Goal: Transaction & Acquisition: Purchase product/service

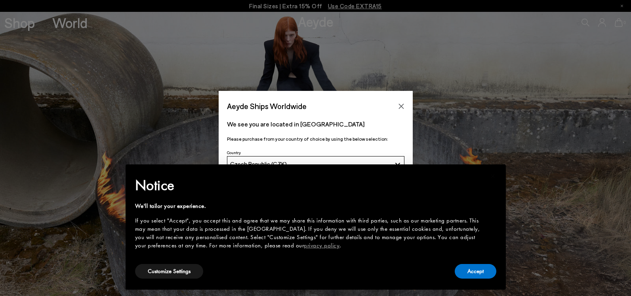
drag, startPoint x: 464, startPoint y: 264, endPoint x: 467, endPoint y: 269, distance: 5.5
click at [464, 264] on div "Accept" at bounding box center [475, 272] width 42 height 18
click at [468, 272] on button "Accept" at bounding box center [475, 271] width 42 height 15
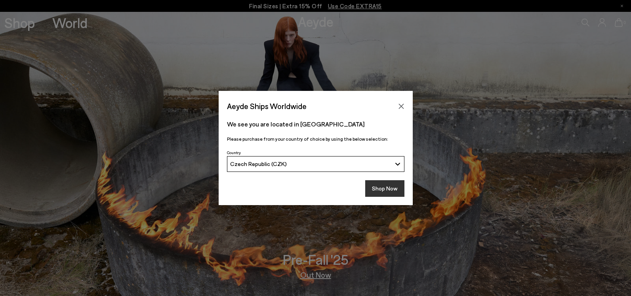
click at [378, 196] on button "Shop Now" at bounding box center [384, 188] width 39 height 17
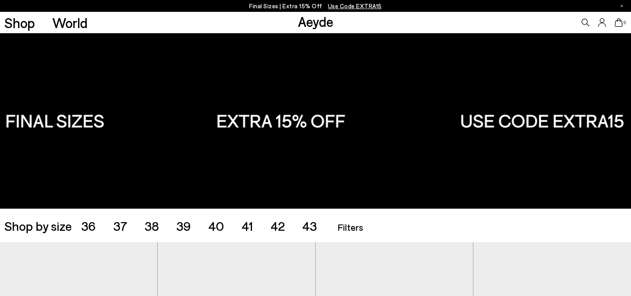
click at [215, 225] on span "40" at bounding box center [216, 225] width 16 height 15
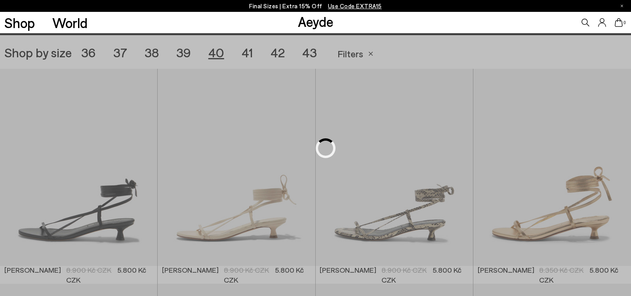
scroll to position [176, 0]
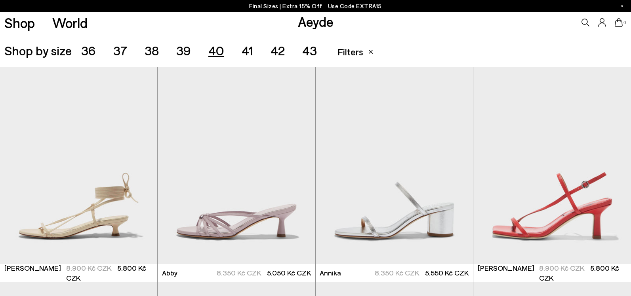
click at [247, 52] on span "41" at bounding box center [246, 50] width 11 height 15
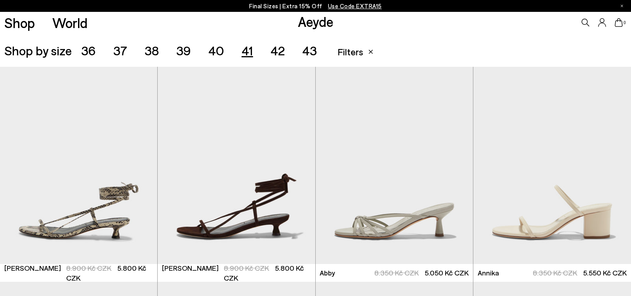
click at [215, 52] on span "40" at bounding box center [216, 50] width 16 height 15
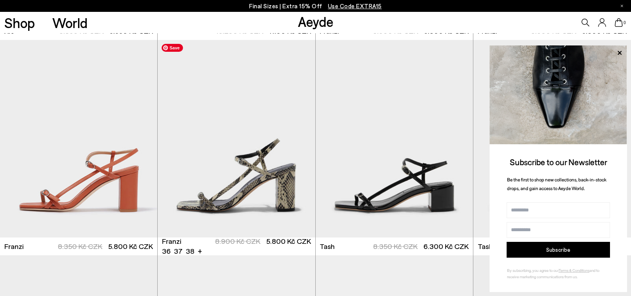
scroll to position [1096, 0]
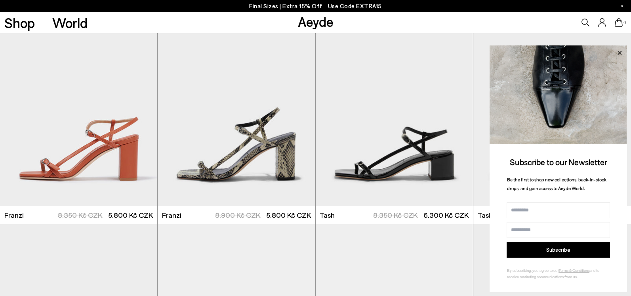
click at [617, 54] on icon at bounding box center [619, 53] width 4 height 4
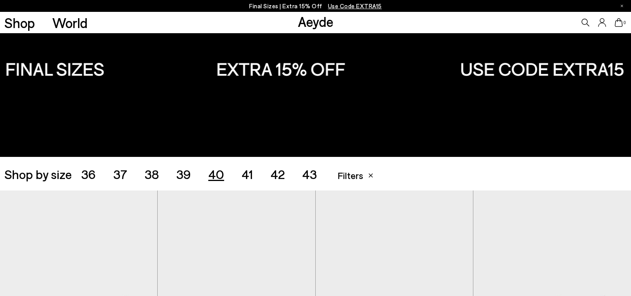
scroll to position [0, 0]
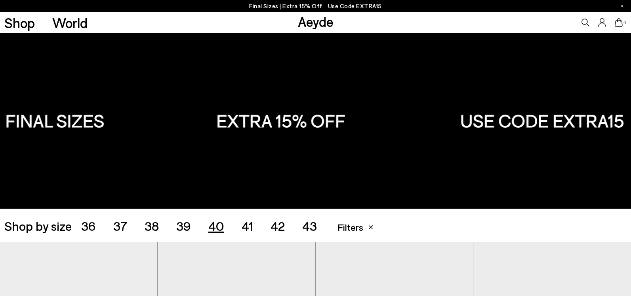
click at [248, 226] on span "41" at bounding box center [246, 225] width 11 height 15
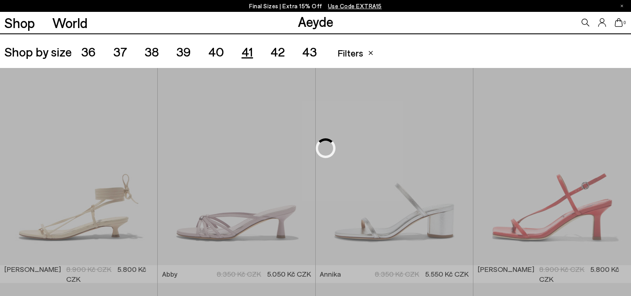
scroll to position [176, 0]
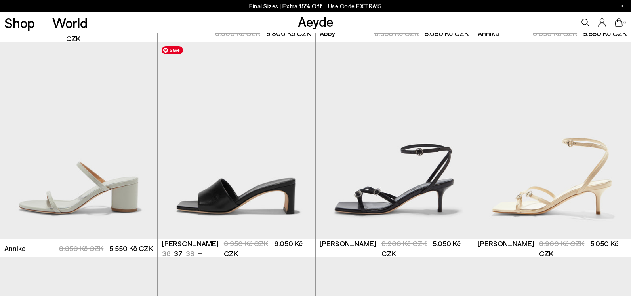
scroll to position [418, 0]
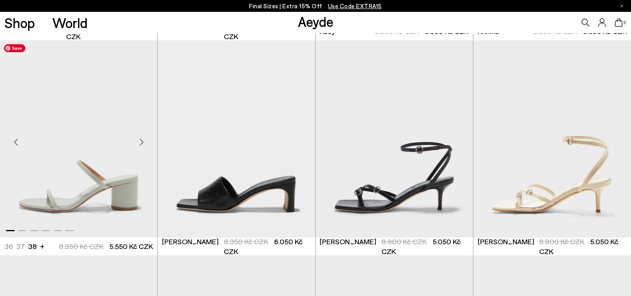
click at [101, 192] on img "1 / 6" at bounding box center [78, 139] width 157 height 198
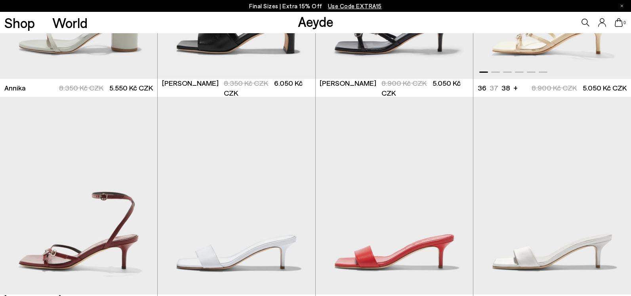
scroll to position [631, 0]
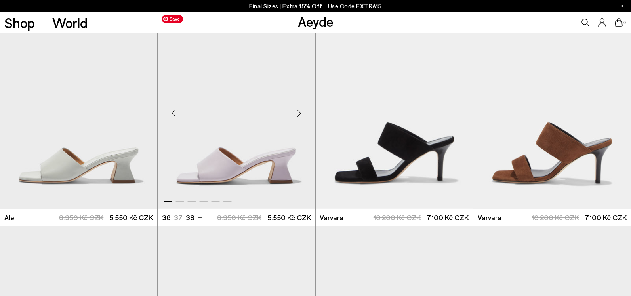
scroll to position [1323, 0]
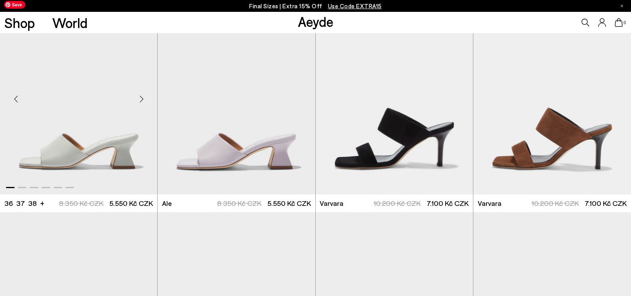
click at [69, 138] on img "1 / 6" at bounding box center [78, 96] width 157 height 198
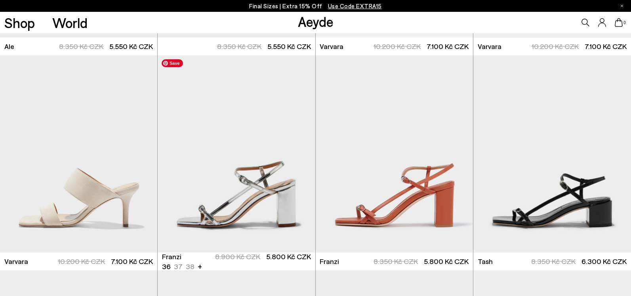
scroll to position [1487, 0]
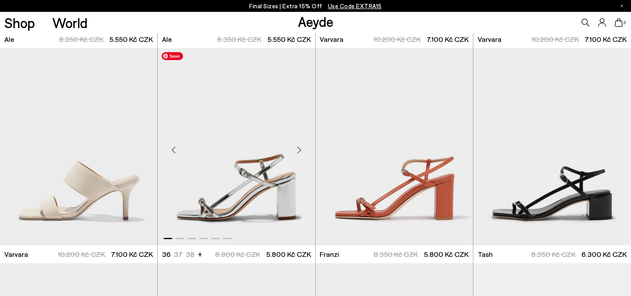
click at [241, 179] on img "1 / 6" at bounding box center [236, 147] width 157 height 198
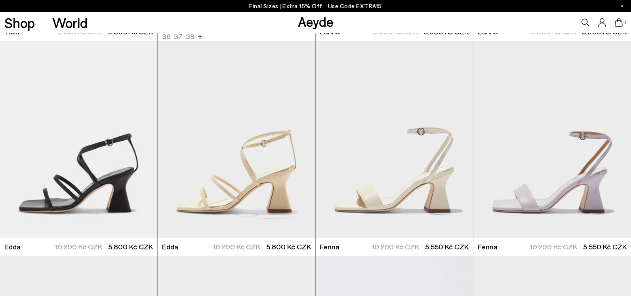
scroll to position [1973, 0]
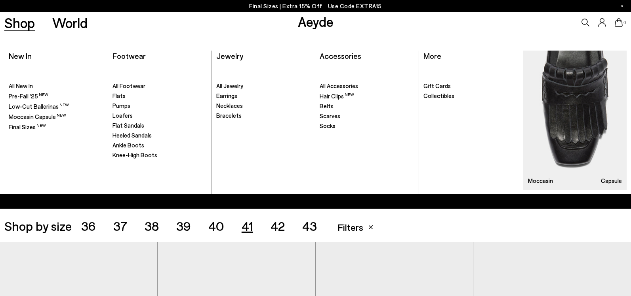
click at [27, 86] on span "All New In" at bounding box center [21, 85] width 24 height 7
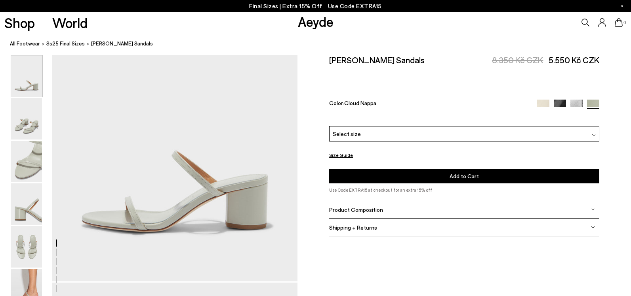
scroll to position [204, 0]
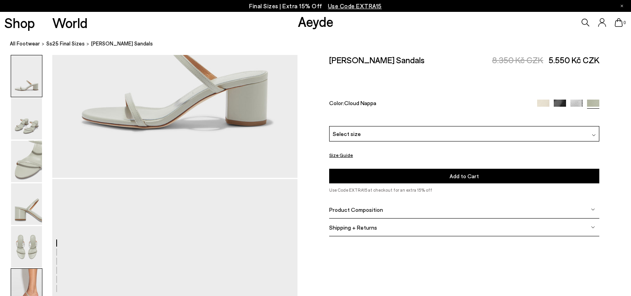
click at [34, 283] on img at bounding box center [26, 290] width 31 height 42
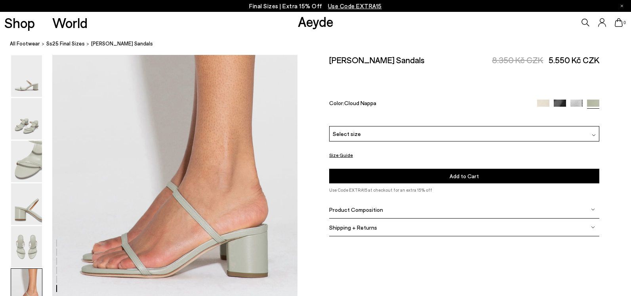
scroll to position [1697, 0]
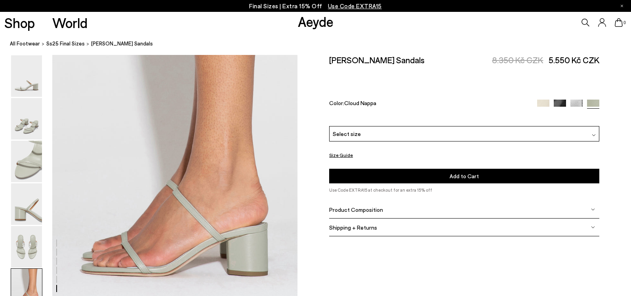
click at [417, 126] on div "Select size" at bounding box center [464, 133] width 270 height 15
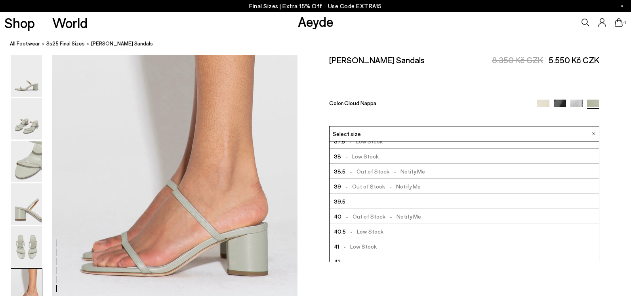
scroll to position [39, 0]
click at [386, 223] on li "40.5 - Low Stock" at bounding box center [463, 230] width 269 height 15
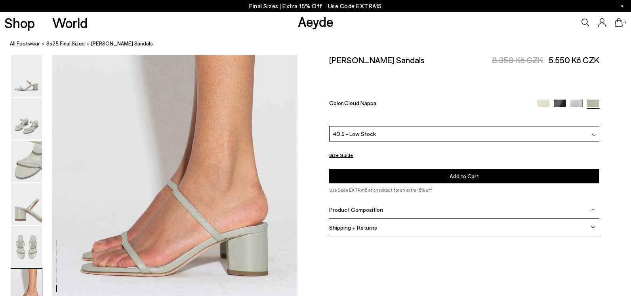
click at [482, 169] on button "Add to Cart Select a Size First" at bounding box center [464, 176] width 270 height 15
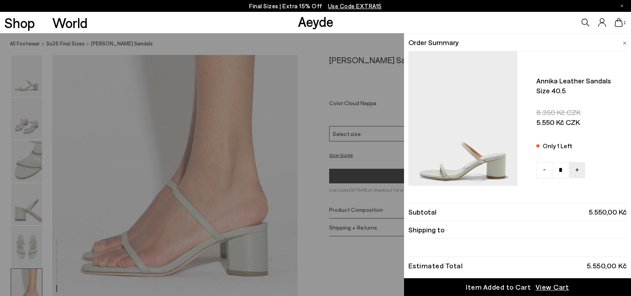
click at [321, 49] on div "Quick Add Color Size View Details Order Summary Annika leather sandals Size 40.5" at bounding box center [315, 164] width 631 height 263
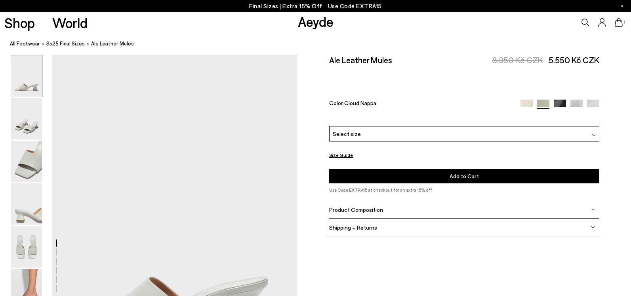
click at [435, 126] on div "Select size" at bounding box center [464, 133] width 270 height 15
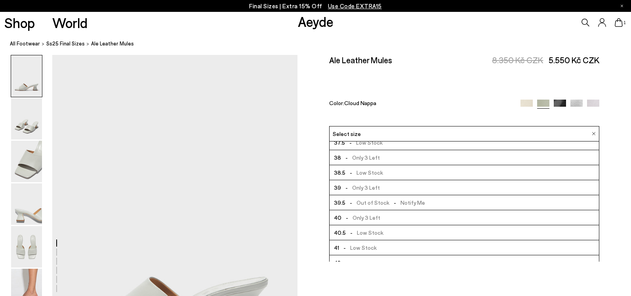
scroll to position [41, 0]
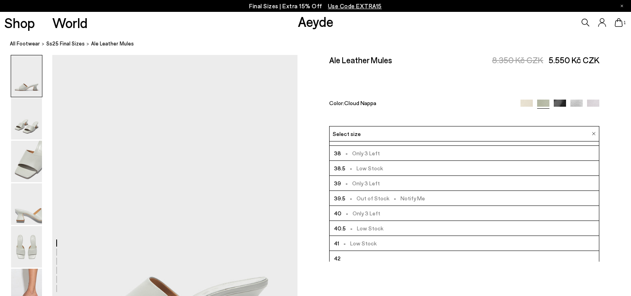
click at [394, 221] on li "40.5 - Low Stock" at bounding box center [463, 228] width 269 height 15
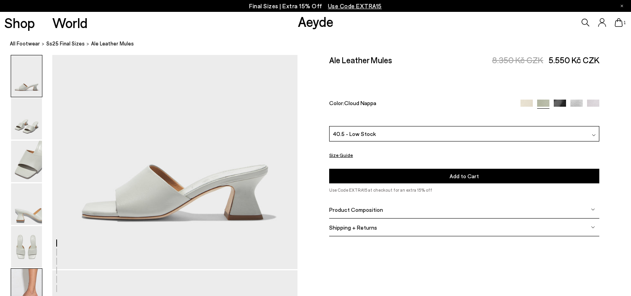
click at [36, 281] on img at bounding box center [26, 290] width 31 height 42
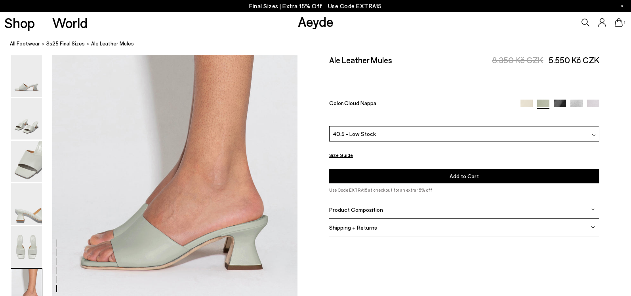
scroll to position [1704, 0]
click at [417, 169] on button "Add to Cart Select a Size First" at bounding box center [464, 176] width 270 height 15
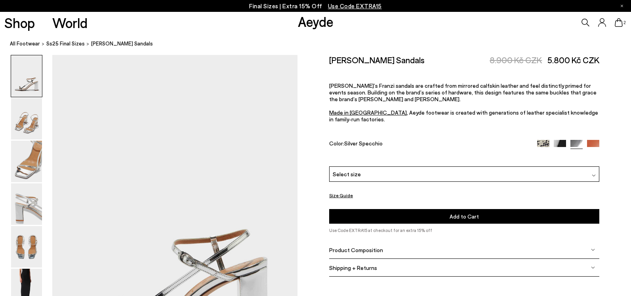
click at [419, 167] on div "Select size" at bounding box center [464, 174] width 270 height 15
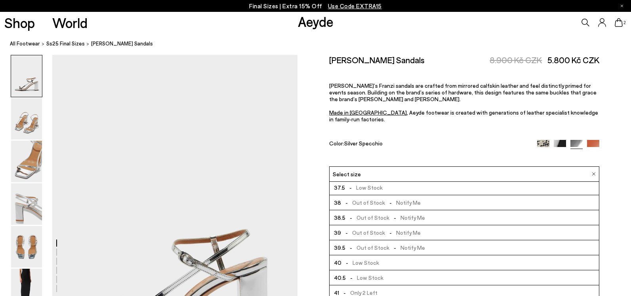
scroll to position [36, 0]
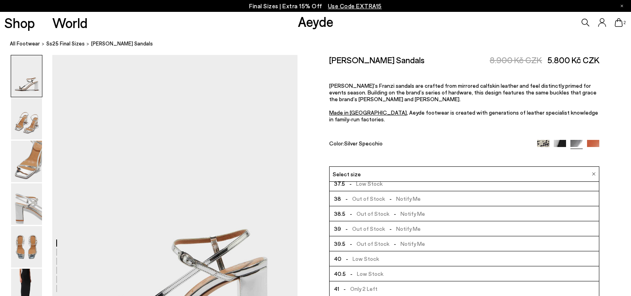
click at [389, 267] on li "40.5 - Low Stock" at bounding box center [463, 274] width 269 height 15
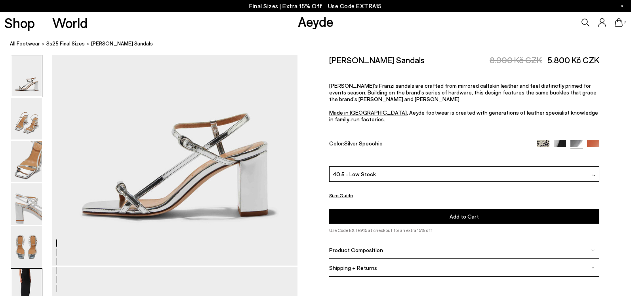
click at [30, 276] on img at bounding box center [26, 290] width 31 height 42
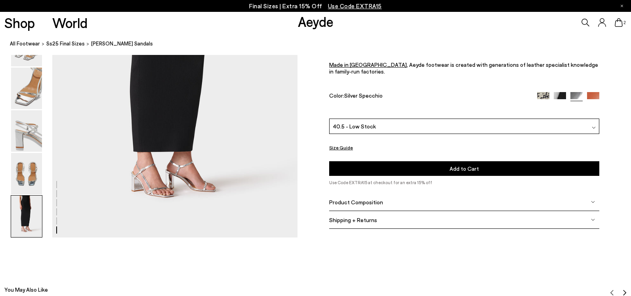
scroll to position [1776, 0]
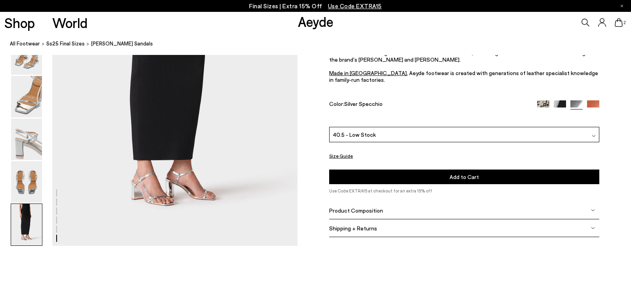
click at [417, 177] on button "Add to Cart Select a Size First" at bounding box center [464, 176] width 270 height 15
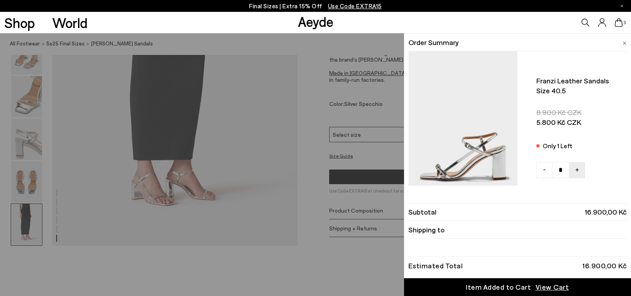
click at [318, 200] on div "Quick Add Color Size View Details Order Summary Franzi leather sandals Size 40.5" at bounding box center [315, 164] width 631 height 263
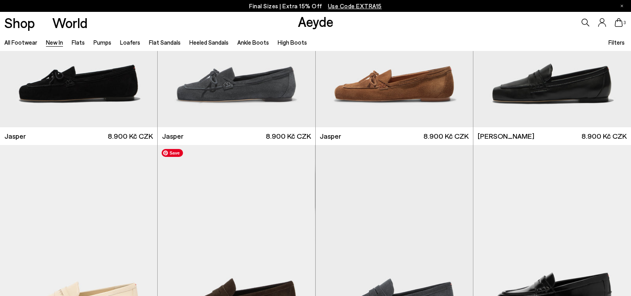
scroll to position [440, 0]
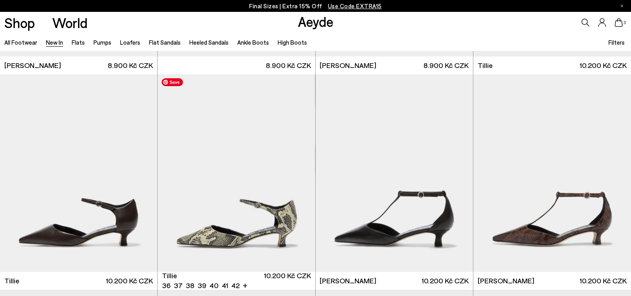
scroll to position [1750, 0]
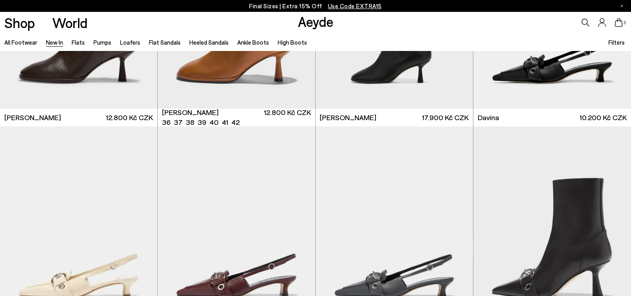
scroll to position [2625, 0]
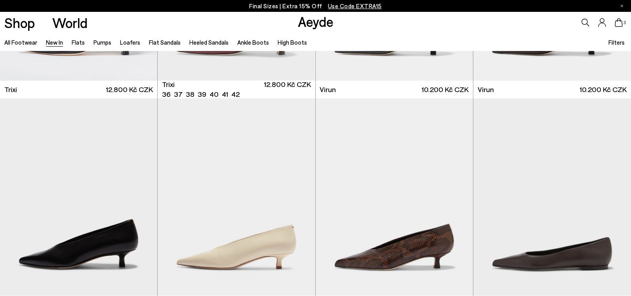
scroll to position [3240, 0]
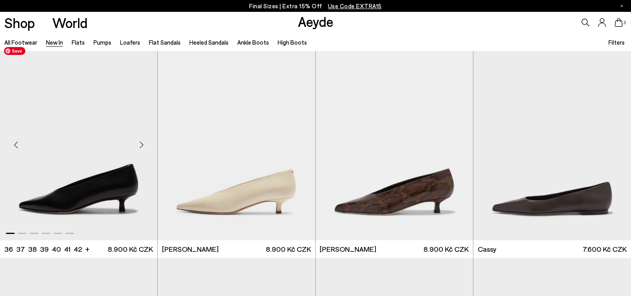
click at [122, 181] on img "1 / 6" at bounding box center [78, 142] width 157 height 198
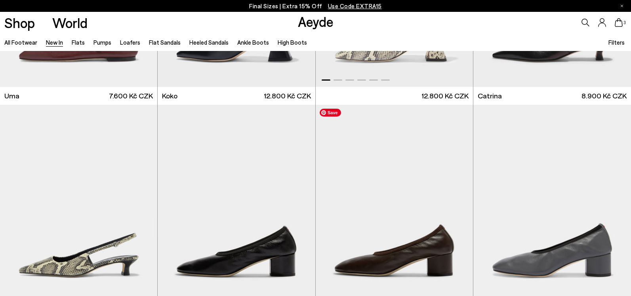
scroll to position [4308, 0]
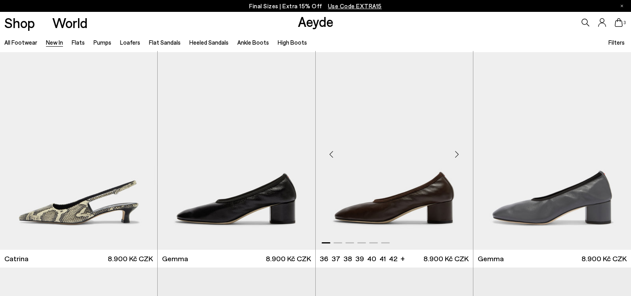
click at [454, 155] on div "Next slide" at bounding box center [457, 154] width 24 height 24
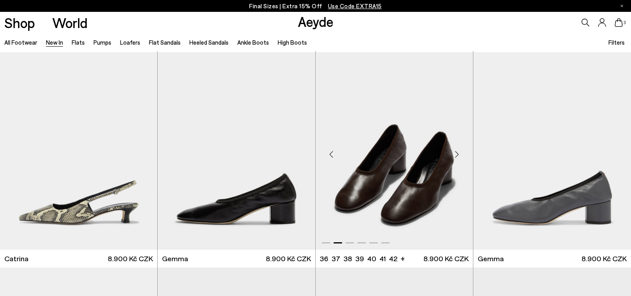
click at [456, 154] on div "Next slide" at bounding box center [457, 154] width 24 height 24
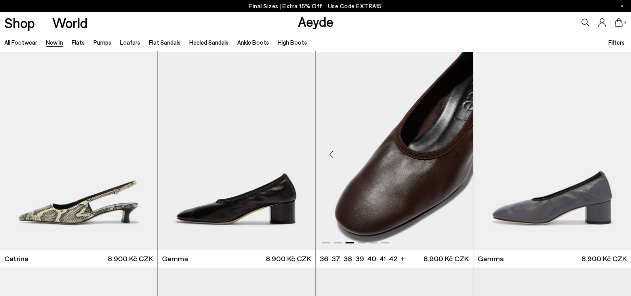
click at [456, 154] on div "Next slide" at bounding box center [457, 154] width 24 height 24
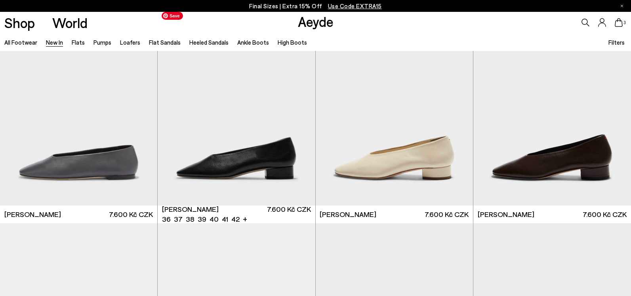
scroll to position [4784, 0]
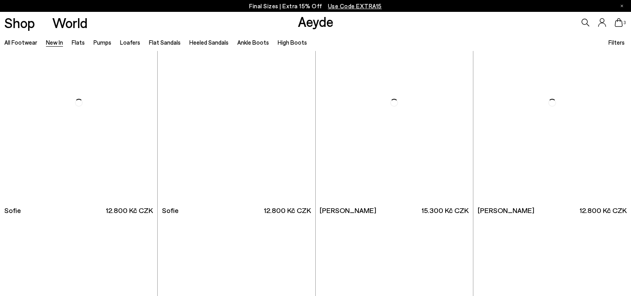
scroll to position [6625, 0]
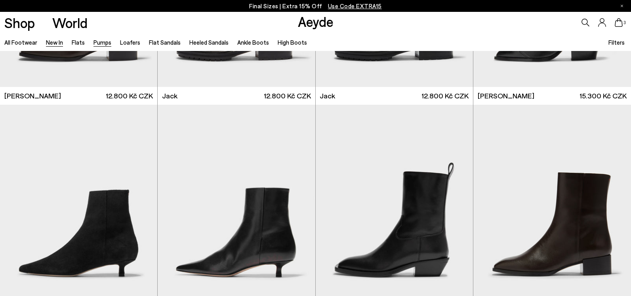
click at [104, 44] on link "Pumps" at bounding box center [102, 42] width 18 height 7
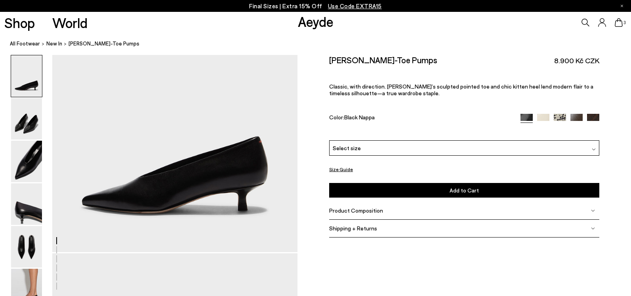
scroll to position [47, 0]
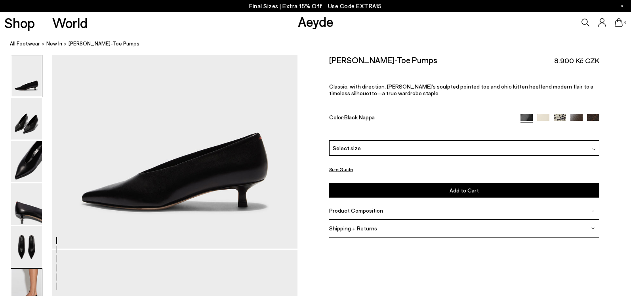
click at [35, 281] on img at bounding box center [26, 290] width 31 height 42
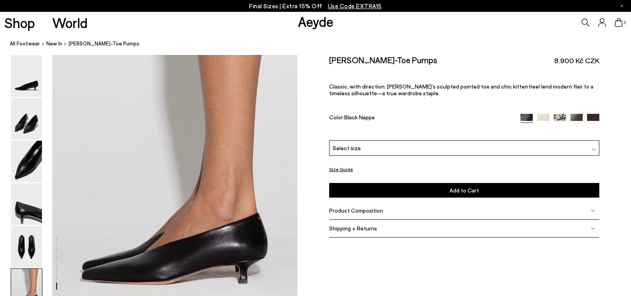
scroll to position [1610, 0]
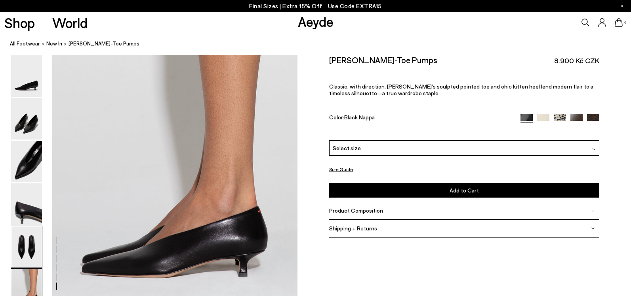
click at [37, 246] on img at bounding box center [26, 247] width 31 height 42
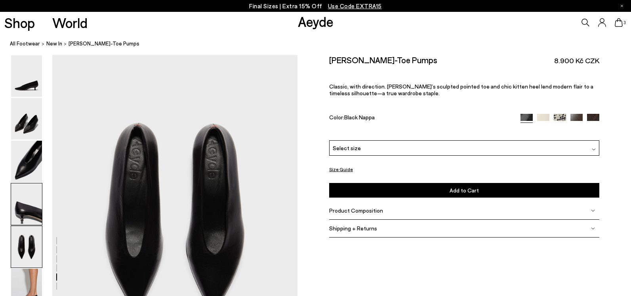
click at [32, 205] on img at bounding box center [26, 205] width 31 height 42
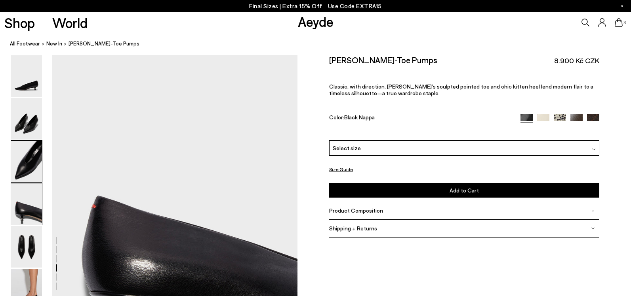
click at [31, 165] on img at bounding box center [26, 162] width 31 height 42
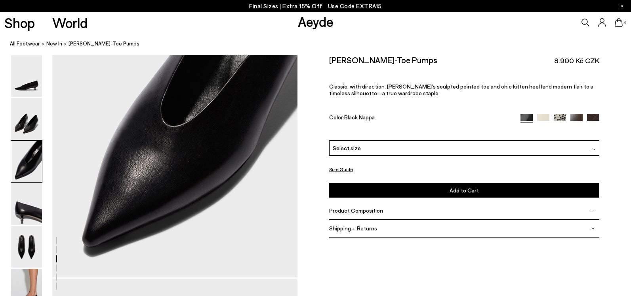
scroll to position [710, 0]
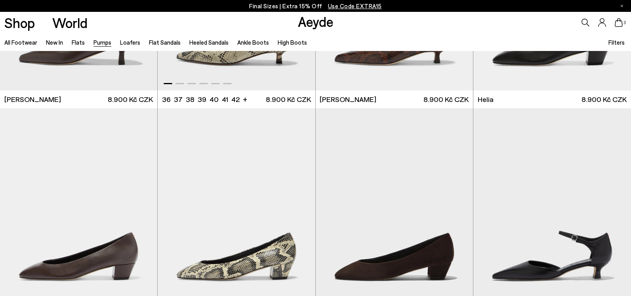
scroll to position [420, 0]
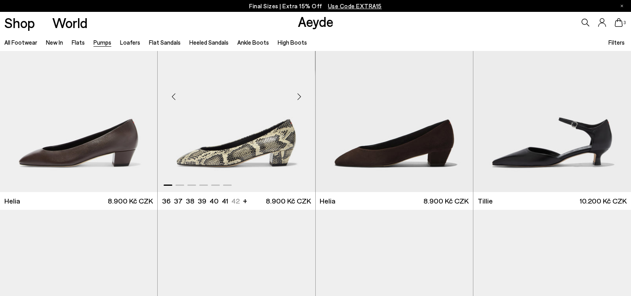
scroll to position [456, 0]
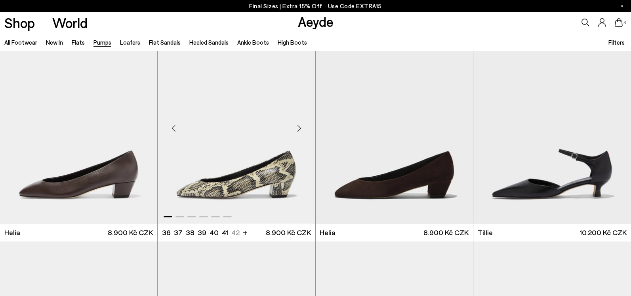
click at [300, 127] on div "Next slide" at bounding box center [299, 129] width 24 height 24
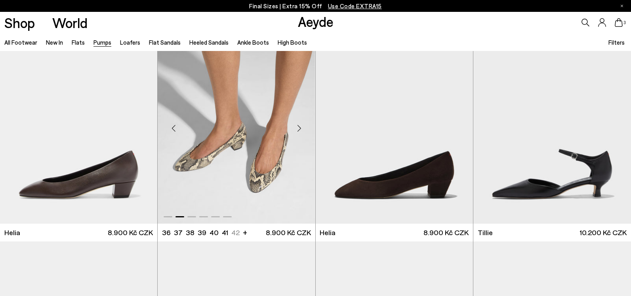
click at [300, 127] on div "Next slide" at bounding box center [299, 129] width 24 height 24
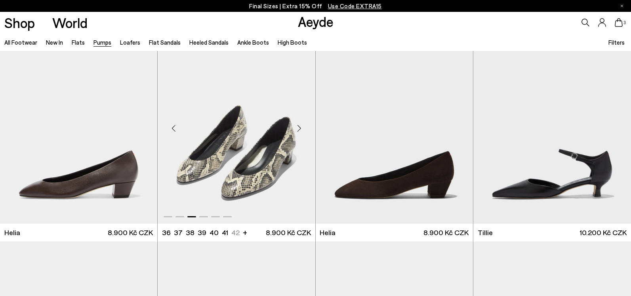
click at [300, 127] on div "Next slide" at bounding box center [299, 129] width 24 height 24
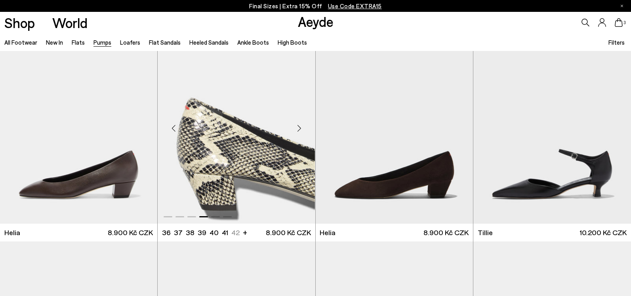
click at [300, 127] on div "Next slide" at bounding box center [299, 129] width 24 height 24
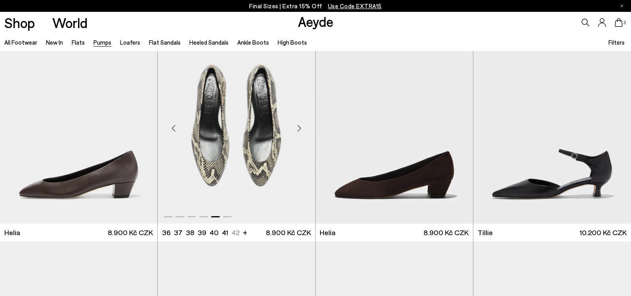
click at [300, 127] on div "Next slide" at bounding box center [299, 129] width 24 height 24
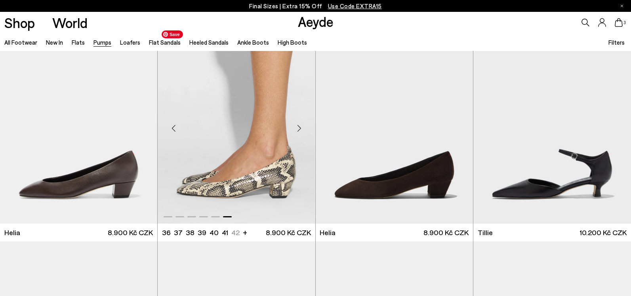
click at [223, 144] on img "6 / 6" at bounding box center [236, 126] width 157 height 198
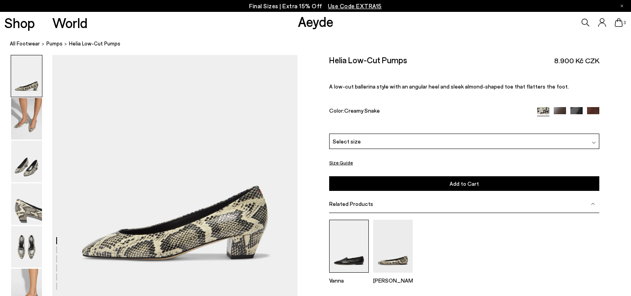
click at [350, 220] on img at bounding box center [349, 246] width 40 height 53
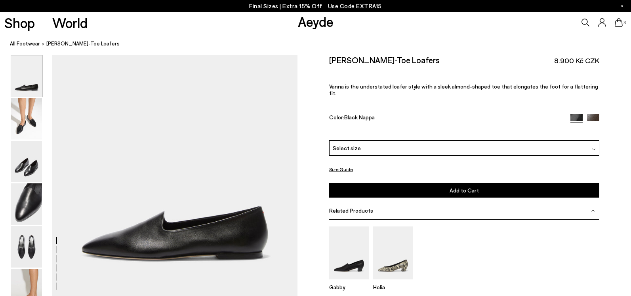
click at [593, 114] on img at bounding box center [593, 120] width 12 height 12
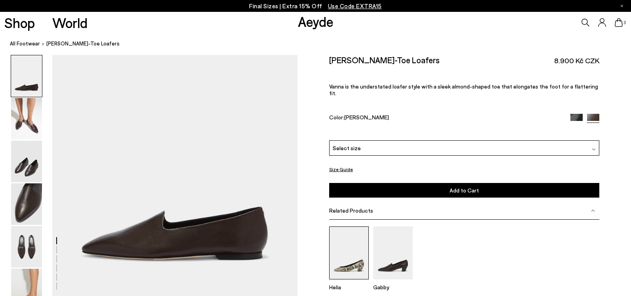
click at [346, 228] on img at bounding box center [349, 253] width 40 height 53
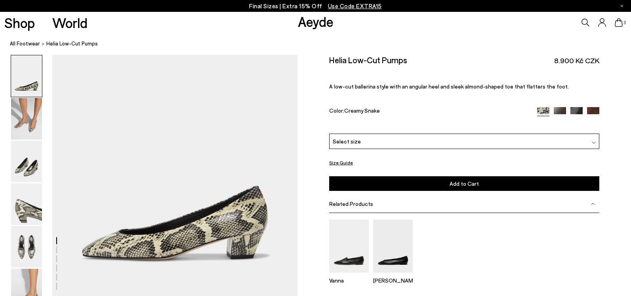
click at [563, 107] on img at bounding box center [559, 113] width 12 height 12
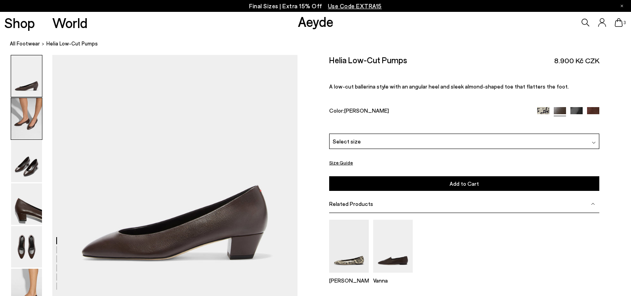
click at [33, 131] on img at bounding box center [26, 119] width 31 height 42
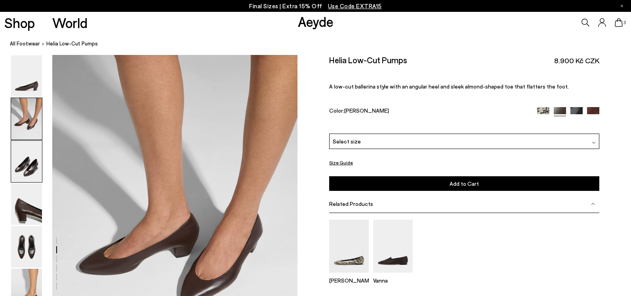
click at [24, 175] on img at bounding box center [26, 162] width 31 height 42
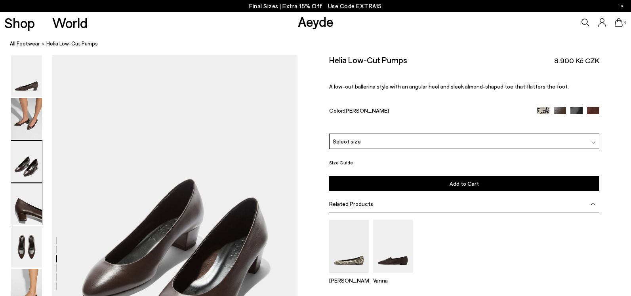
click at [23, 190] on img at bounding box center [26, 205] width 31 height 42
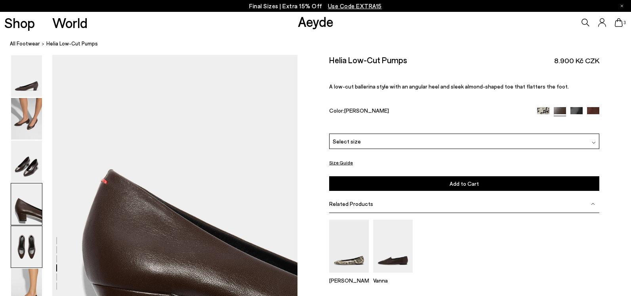
click at [26, 259] on img at bounding box center [26, 247] width 31 height 42
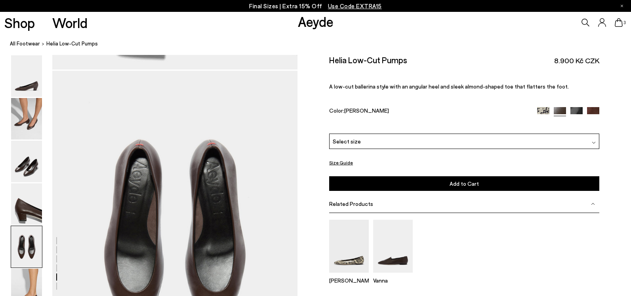
scroll to position [1228, 0]
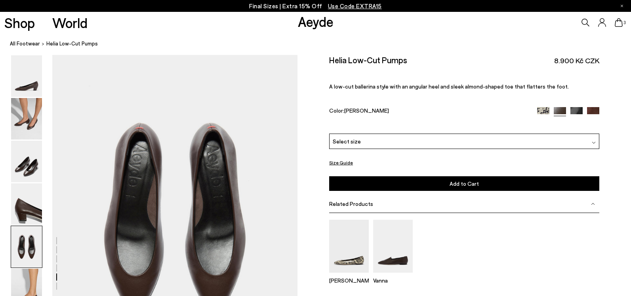
click at [575, 107] on img at bounding box center [576, 113] width 12 height 12
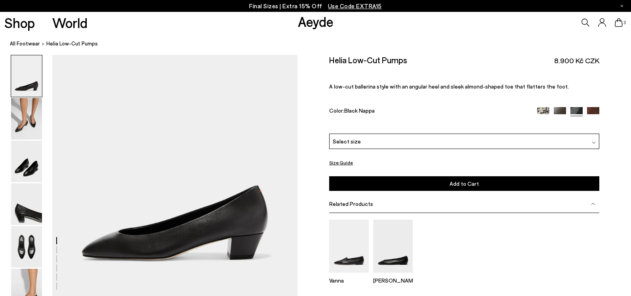
click at [589, 107] on img at bounding box center [593, 113] width 12 height 12
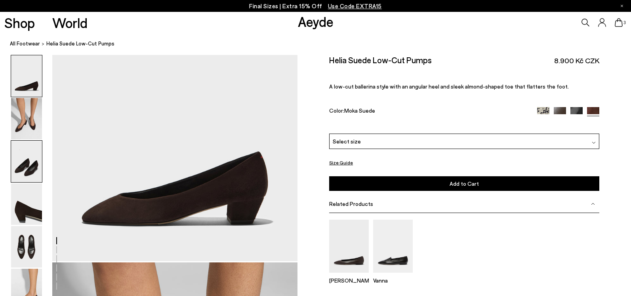
drag, startPoint x: 29, startPoint y: 131, endPoint x: 28, endPoint y: 143, distance: 11.9
click at [29, 131] on img at bounding box center [26, 119] width 31 height 42
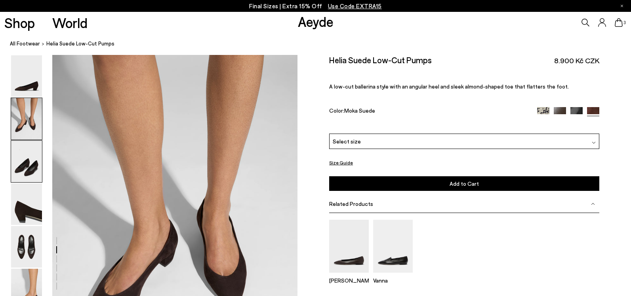
click at [30, 160] on img at bounding box center [26, 162] width 31 height 42
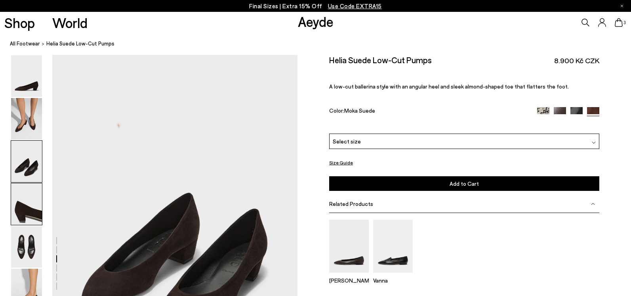
click at [28, 201] on img at bounding box center [26, 205] width 31 height 42
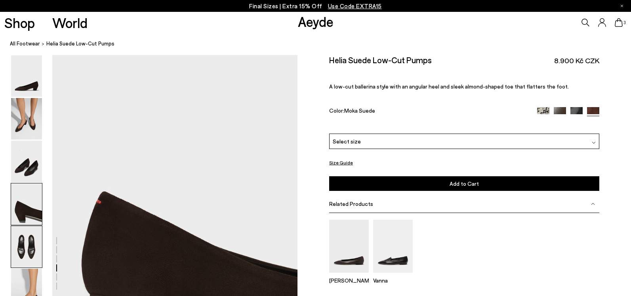
click at [30, 240] on img at bounding box center [26, 247] width 31 height 42
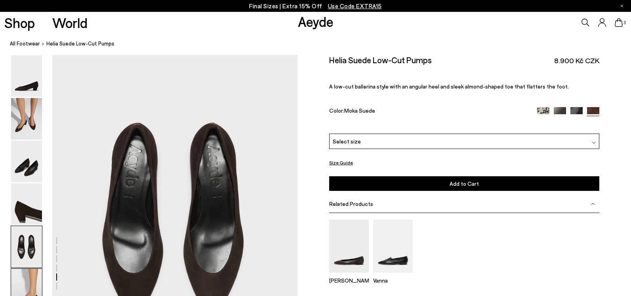
click at [36, 283] on img at bounding box center [26, 290] width 31 height 42
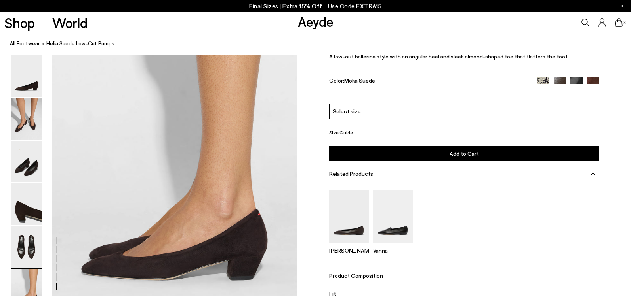
scroll to position [1608, 0]
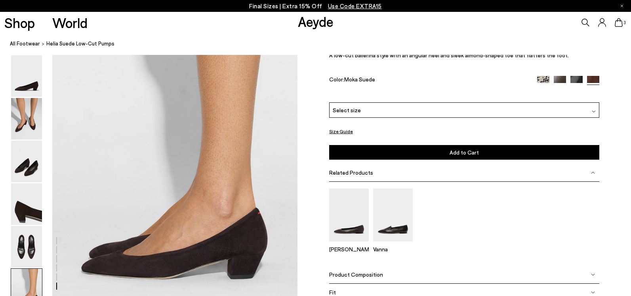
click at [622, 23] on icon at bounding box center [618, 22] width 8 height 9
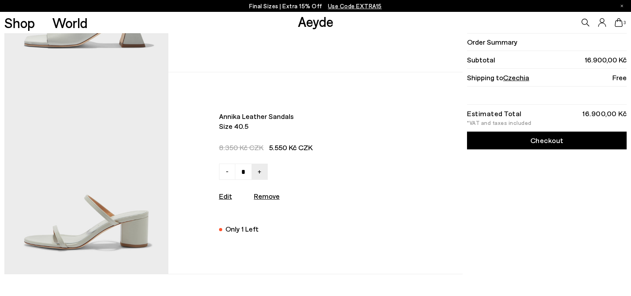
scroll to position [366, 0]
click at [268, 200] on u "Remove" at bounding box center [267, 196] width 26 height 9
type input "*"
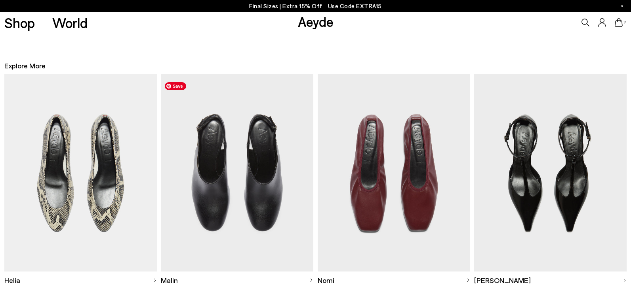
scroll to position [456, 0]
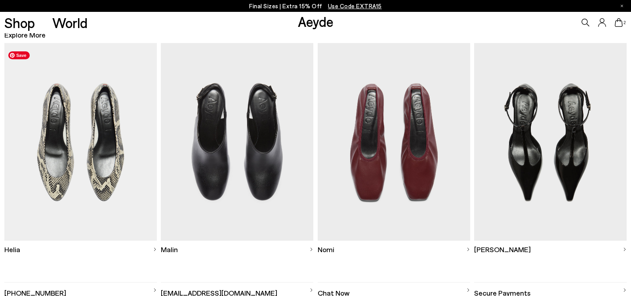
click at [115, 148] on img at bounding box center [80, 142] width 152 height 198
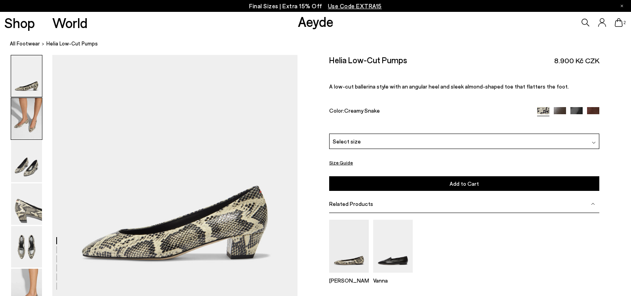
click at [32, 127] on img at bounding box center [26, 119] width 31 height 42
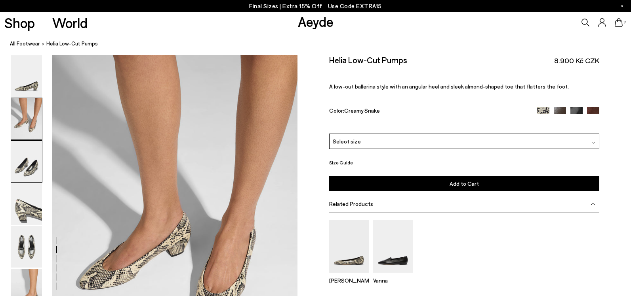
click at [30, 162] on img at bounding box center [26, 162] width 31 height 42
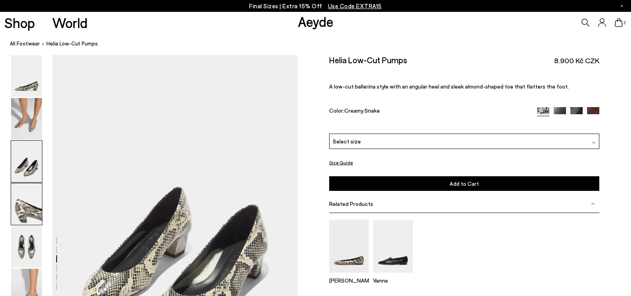
click at [23, 198] on img at bounding box center [26, 205] width 31 height 42
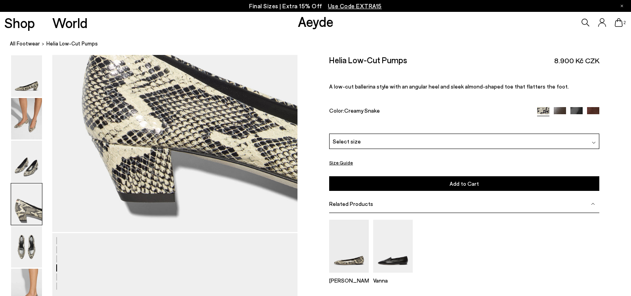
scroll to position [1050, 0]
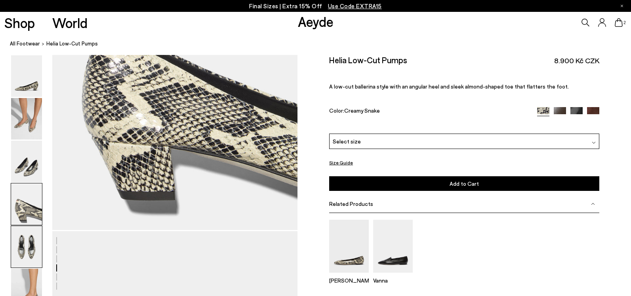
click at [27, 247] on img at bounding box center [26, 247] width 31 height 42
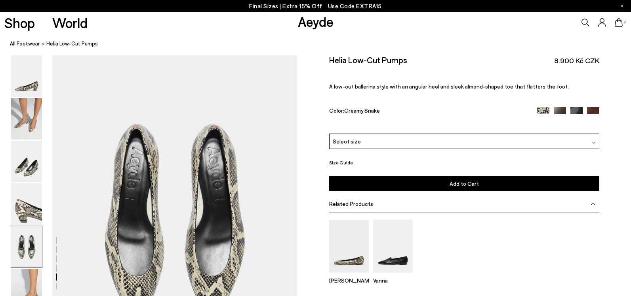
scroll to position [1228, 0]
click at [619, 27] on icon at bounding box center [618, 22] width 8 height 9
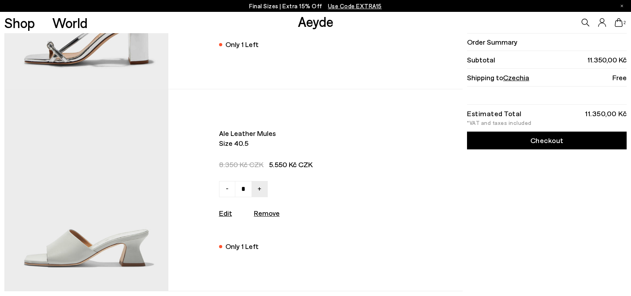
scroll to position [33, 0]
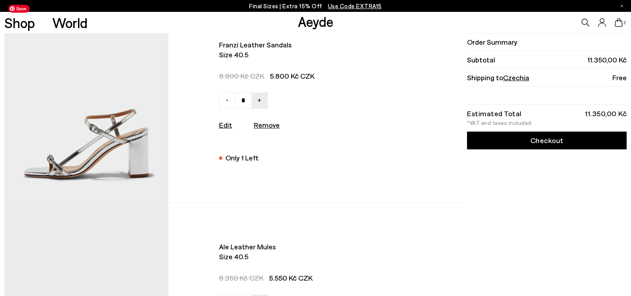
click at [125, 151] on img at bounding box center [86, 102] width 164 height 202
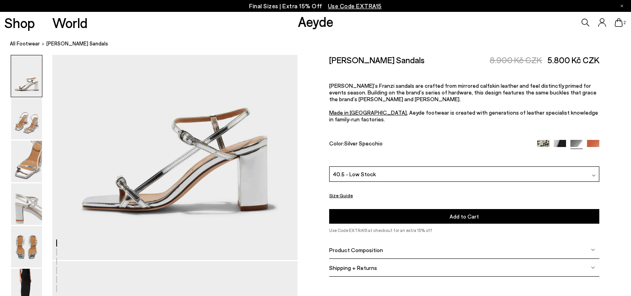
scroll to position [194, 0]
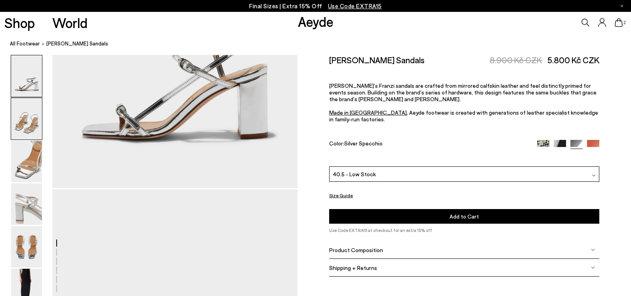
click at [31, 135] on img at bounding box center [26, 119] width 31 height 42
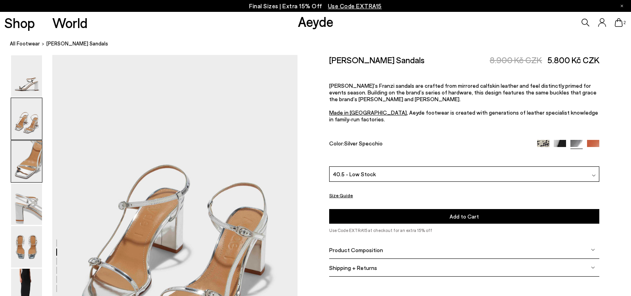
click at [30, 150] on img at bounding box center [26, 162] width 31 height 42
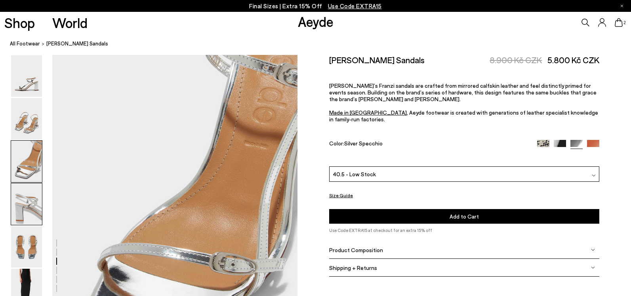
click at [29, 208] on img at bounding box center [26, 205] width 31 height 42
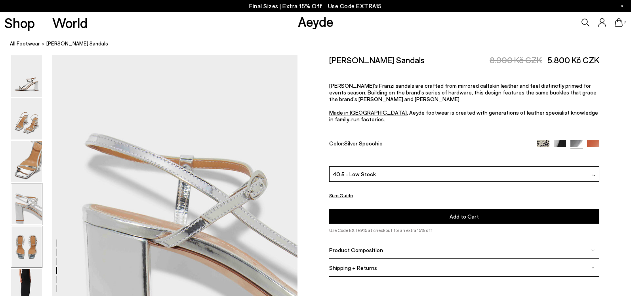
click at [30, 253] on img at bounding box center [26, 247] width 31 height 42
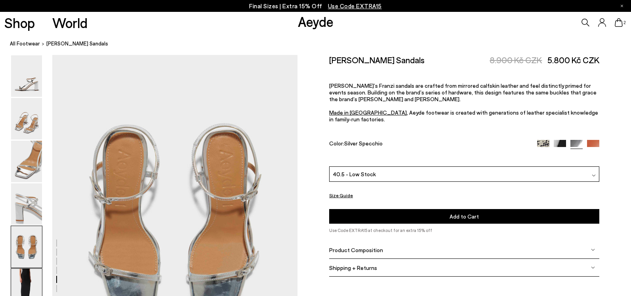
click at [29, 279] on img at bounding box center [26, 290] width 31 height 42
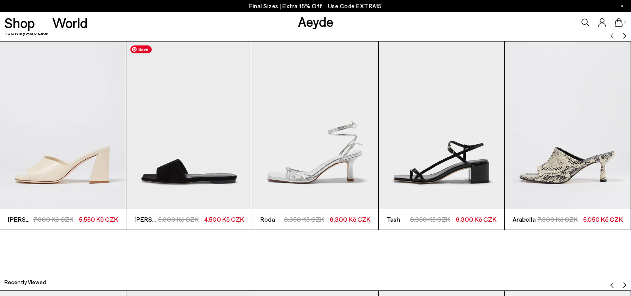
scroll to position [2055, 0]
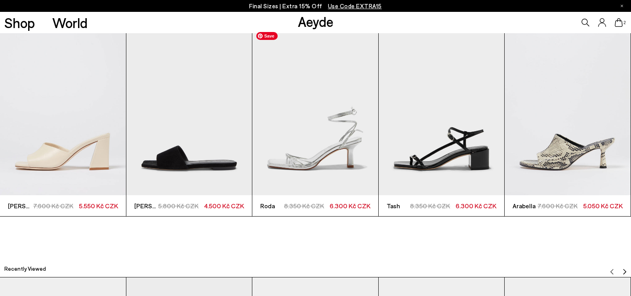
click at [333, 132] on img "3 / 6" at bounding box center [315, 111] width 126 height 167
click at [330, 145] on img "3 / 6" at bounding box center [315, 111] width 126 height 167
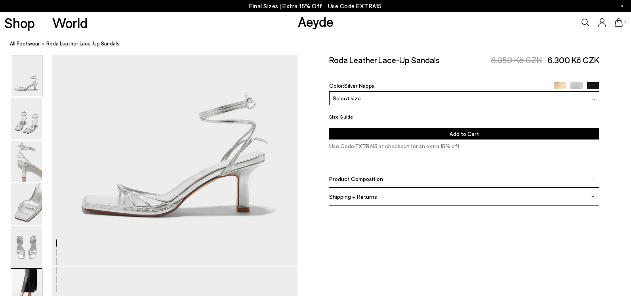
click at [35, 277] on img at bounding box center [26, 290] width 31 height 42
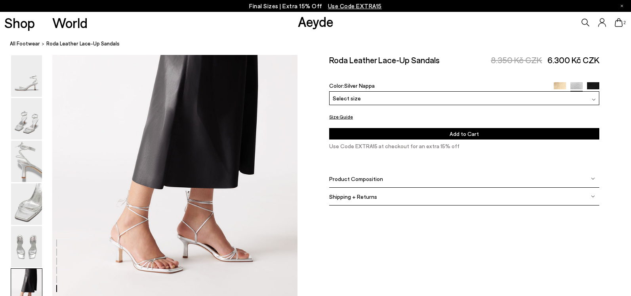
scroll to position [1695, 0]
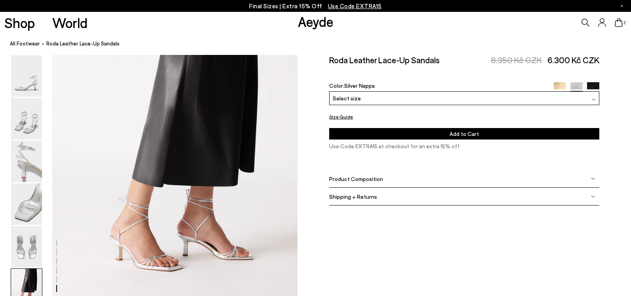
click at [556, 82] on img at bounding box center [559, 88] width 12 height 12
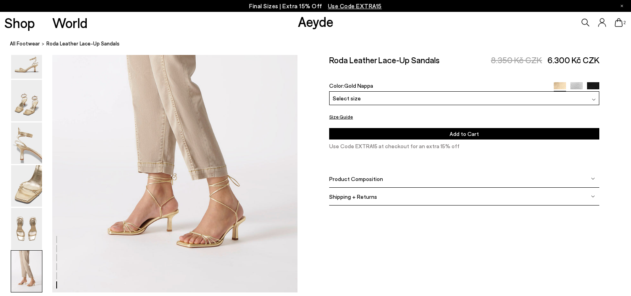
scroll to position [1732, 0]
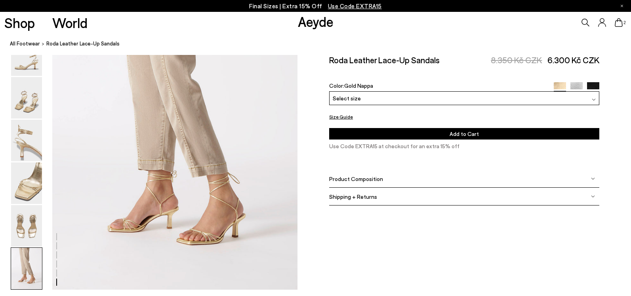
click at [619, 24] on icon at bounding box center [618, 22] width 8 height 9
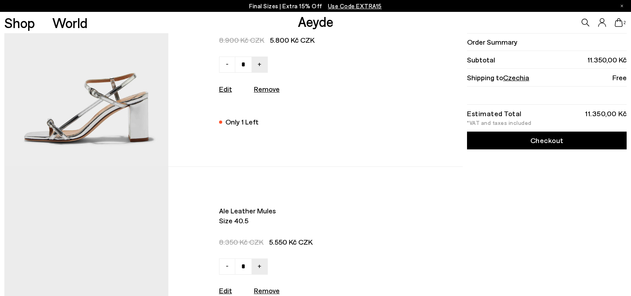
scroll to position [183, 0]
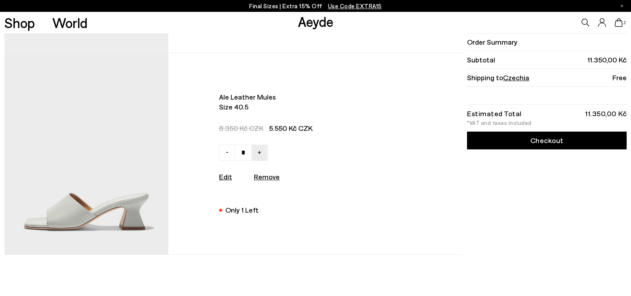
click at [271, 181] on u "Remove" at bounding box center [267, 177] width 26 height 9
type input "*"
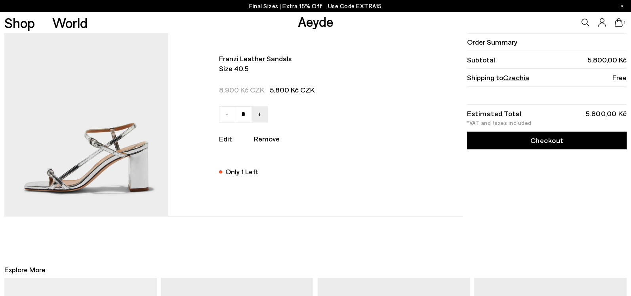
scroll to position [0, 0]
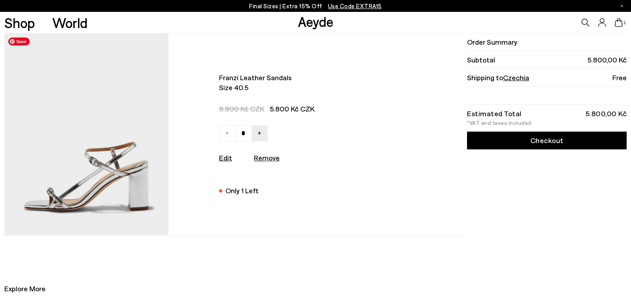
click at [139, 122] on img at bounding box center [86, 135] width 164 height 202
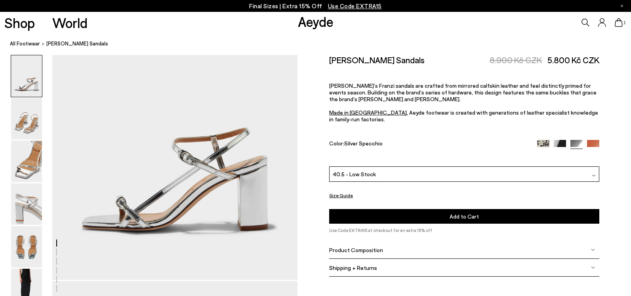
scroll to position [102, 0]
click at [17, 118] on img at bounding box center [26, 119] width 31 height 42
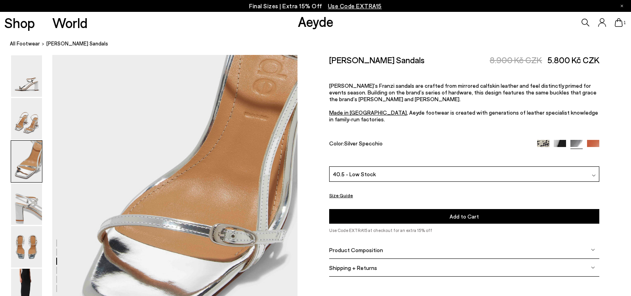
scroll to position [712, 0]
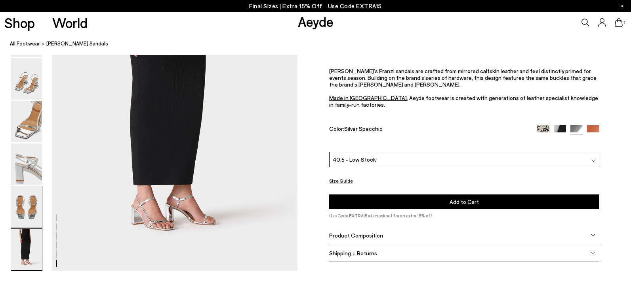
click at [31, 212] on img at bounding box center [26, 207] width 31 height 42
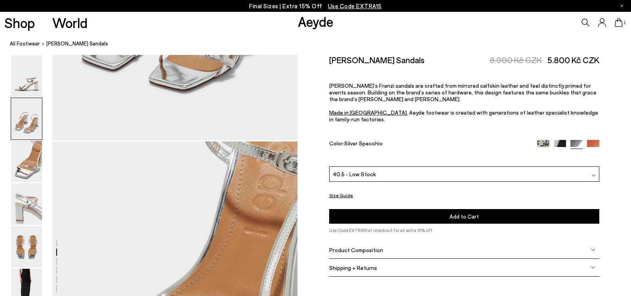
scroll to position [382, 0]
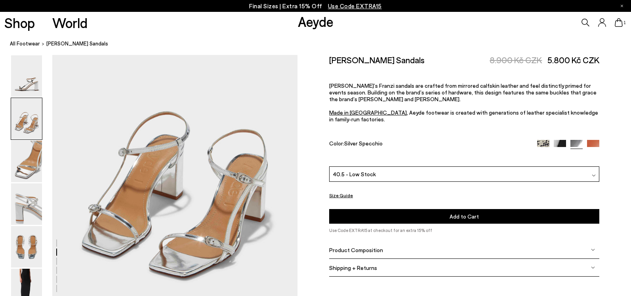
click at [422, 167] on div "40.5 - Low Stock" at bounding box center [464, 174] width 270 height 15
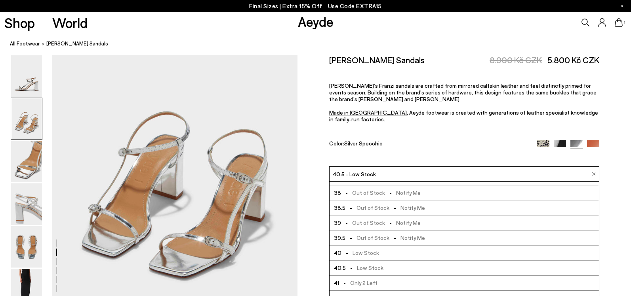
scroll to position [45, 0]
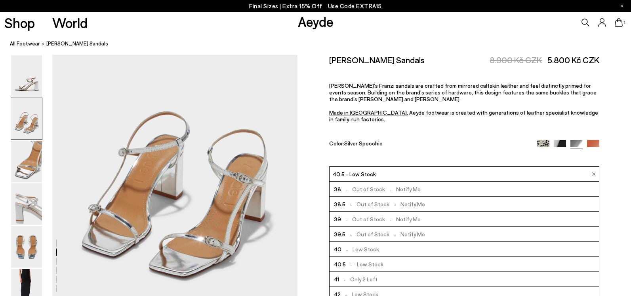
click at [308, 161] on div "Size Guide Shoes Belt Our shoes come in European sizing. The easiest way to mea…" at bounding box center [463, 170] width 333 height 231
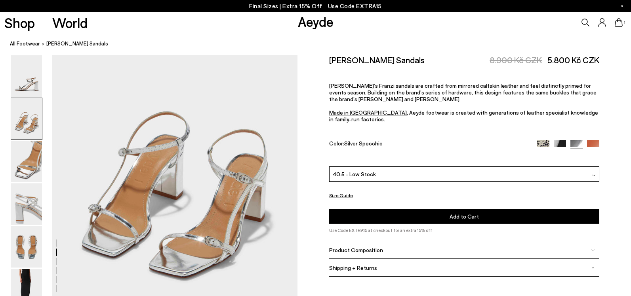
click at [334, 191] on button "Size Guide" at bounding box center [341, 196] width 24 height 10
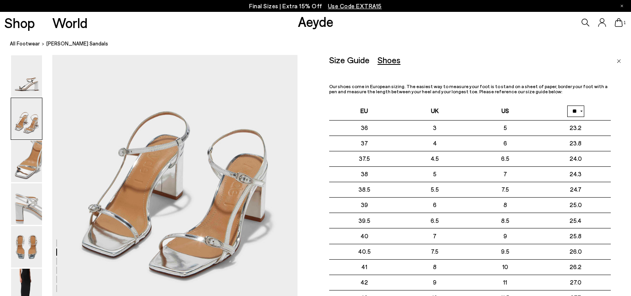
click at [618, 62] on img "Close" at bounding box center [618, 61] width 4 height 4
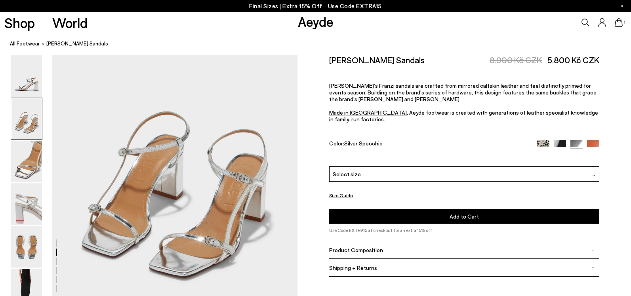
click at [554, 140] on img at bounding box center [559, 146] width 12 height 12
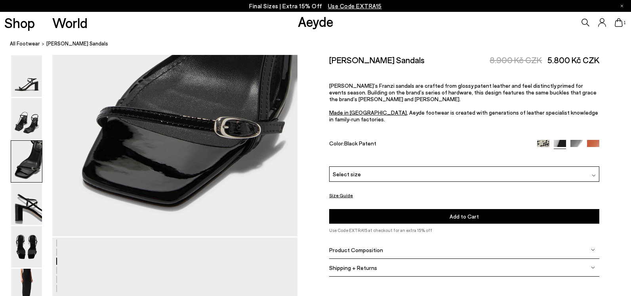
scroll to position [925, 0]
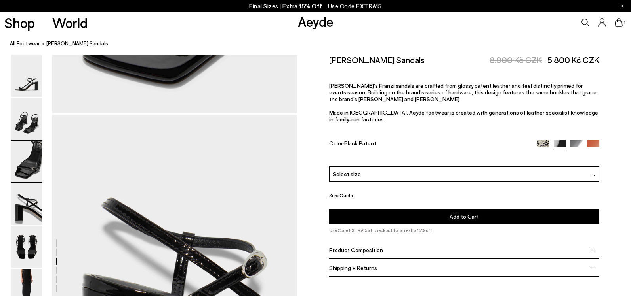
click at [593, 140] on img at bounding box center [593, 146] width 12 height 12
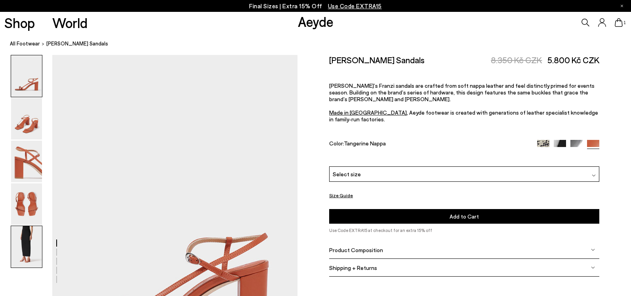
click at [20, 249] on img at bounding box center [26, 247] width 31 height 42
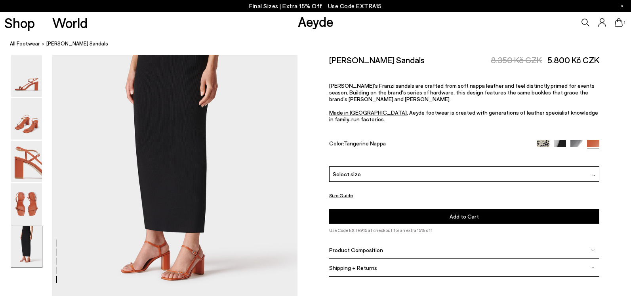
scroll to position [1375, 0]
click at [441, 167] on div "Select size" at bounding box center [464, 174] width 270 height 15
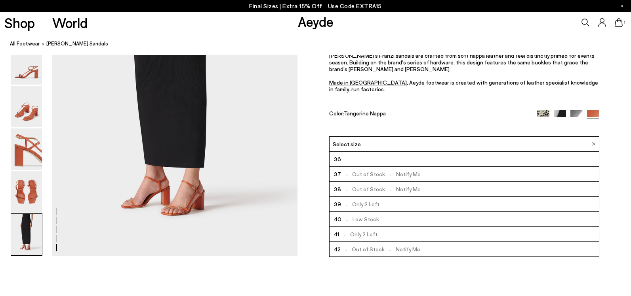
scroll to position [1463, 0]
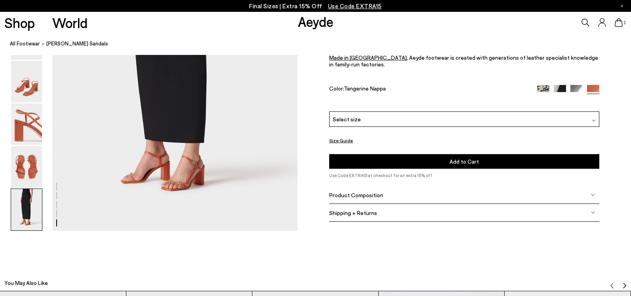
click at [560, 97] on img at bounding box center [559, 91] width 12 height 12
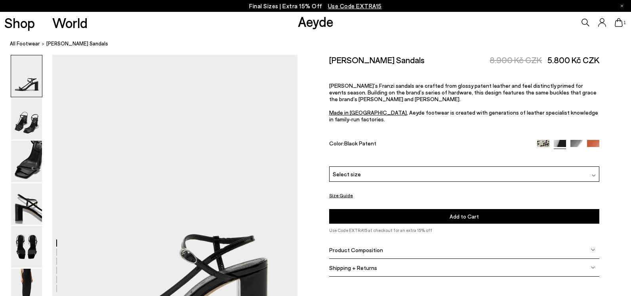
click at [543, 140] on img at bounding box center [543, 146] width 12 height 12
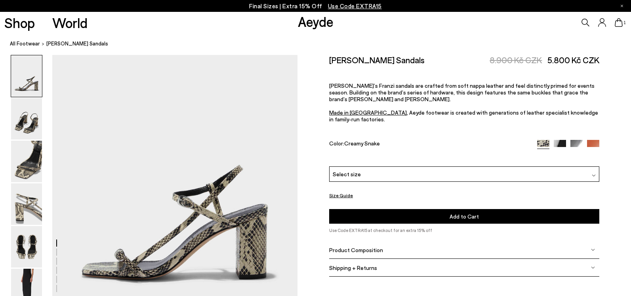
scroll to position [112, 0]
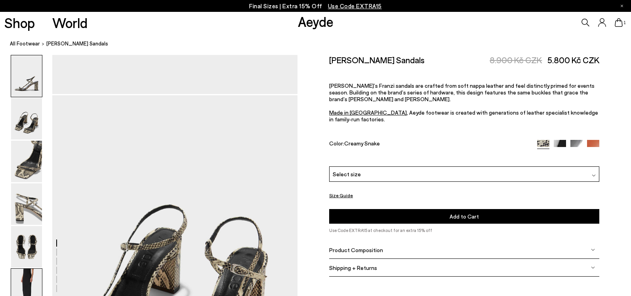
click at [34, 283] on img at bounding box center [26, 290] width 31 height 42
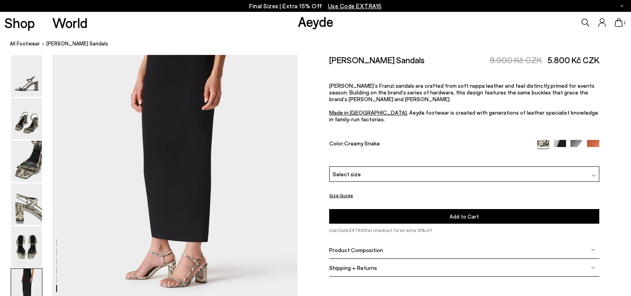
scroll to position [1695, 0]
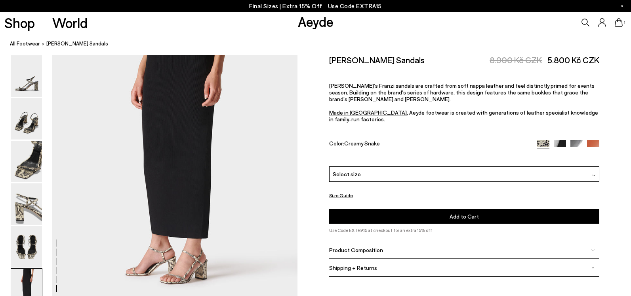
click at [558, 140] on img at bounding box center [559, 146] width 12 height 12
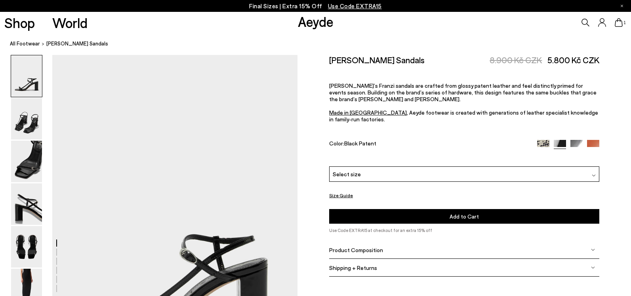
click at [543, 167] on div "Select size" at bounding box center [464, 174] width 270 height 15
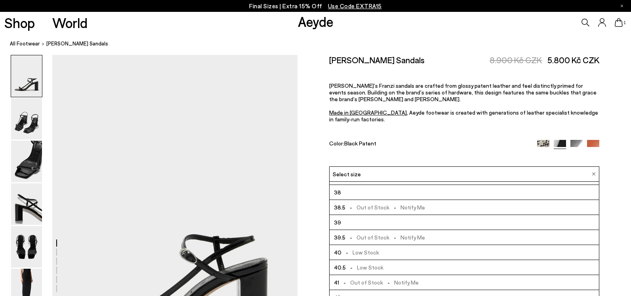
scroll to position [42, 0]
click at [453, 112] on div "[PERSON_NAME] Sandals 8.900 Kč CZK 5.800 Kč CZK [PERSON_NAME]’s Franzi sandals …" at bounding box center [464, 111] width 270 height 112
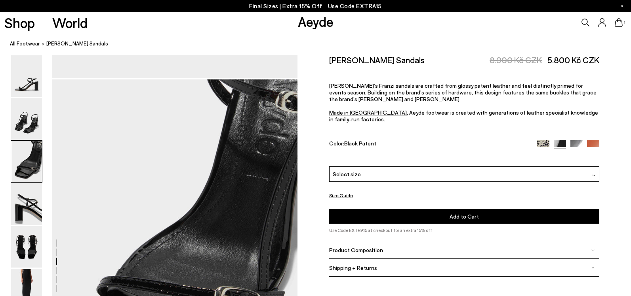
scroll to position [630, 0]
